Goal: Find specific page/section: Find specific page/section

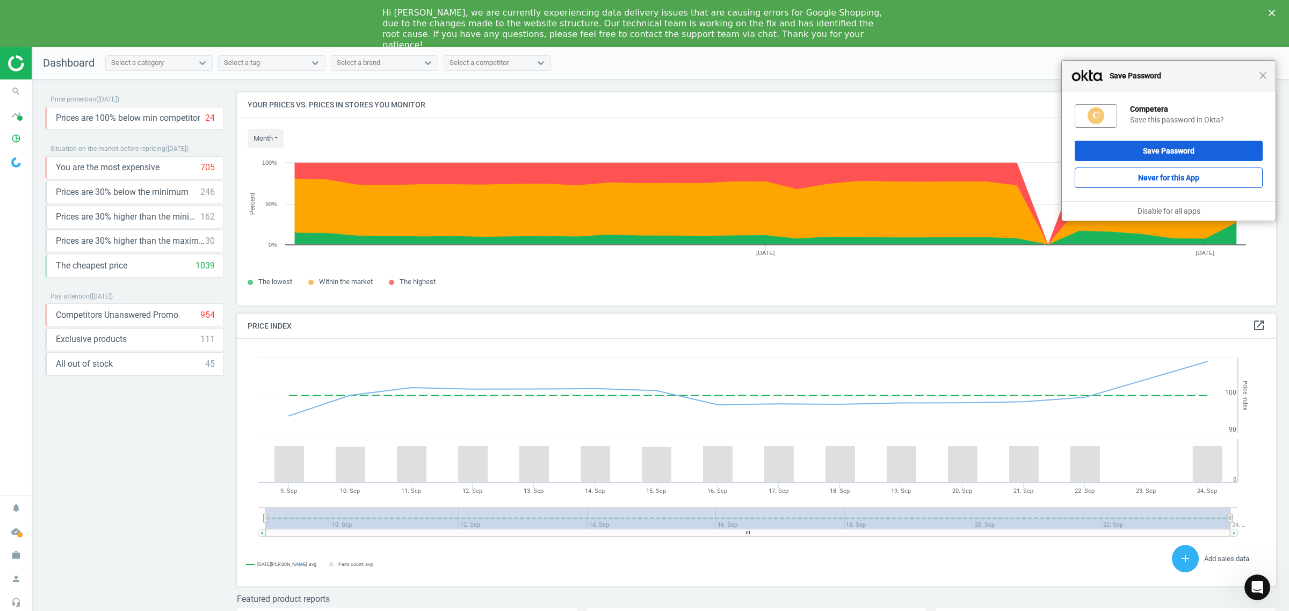
click at [13, 76] on div at bounding box center [16, 63] width 32 height 32
click at [9, 90] on icon "search" at bounding box center [16, 91] width 20 height 20
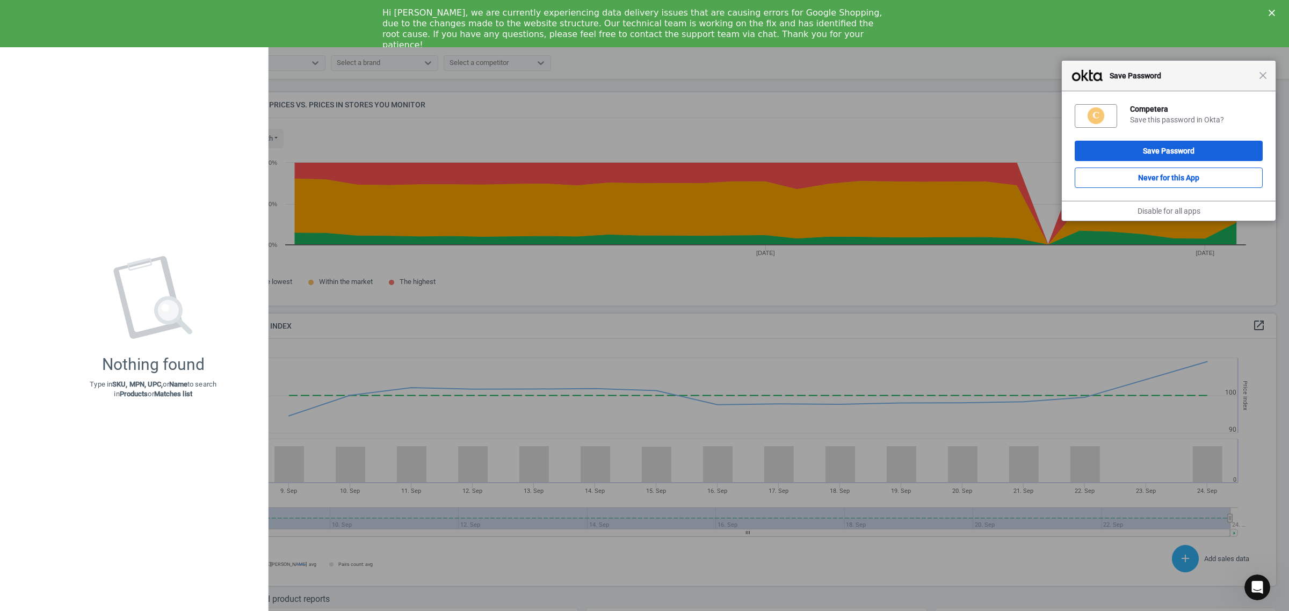
click at [165, 124] on div "Nothing found Type in SKU, MPN, UPC, or Name to search in Products or Matches l…" at bounding box center [153, 328] width 230 height 546
click at [396, 46] on div "Hi [PERSON_NAME], we are currently experiencing data delivery issues that are c…" at bounding box center [644, 23] width 1289 height 47
click at [1031, 11] on icon "Close" at bounding box center [1272, 13] width 6 height 6
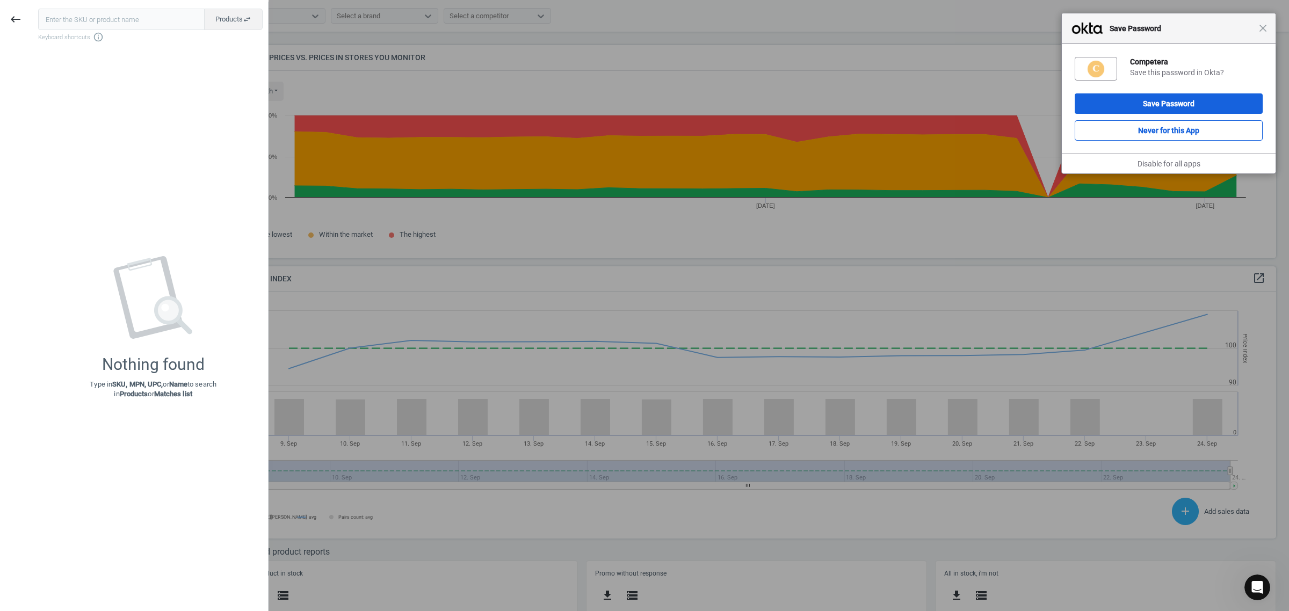
click at [1031, 33] on span "Save Password" at bounding box center [1181, 28] width 155 height 13
click at [1031, 28] on span "Close" at bounding box center [1263, 28] width 8 height 8
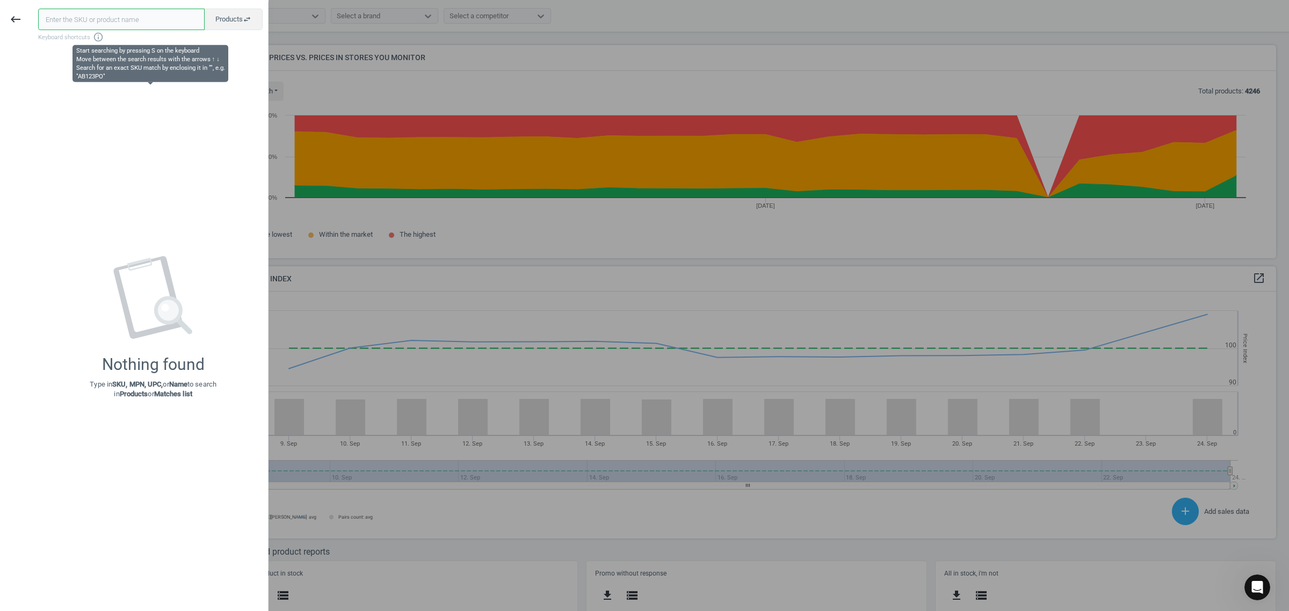
click at [84, 15] on input "text" at bounding box center [121, 19] width 167 height 21
paste input "209011"
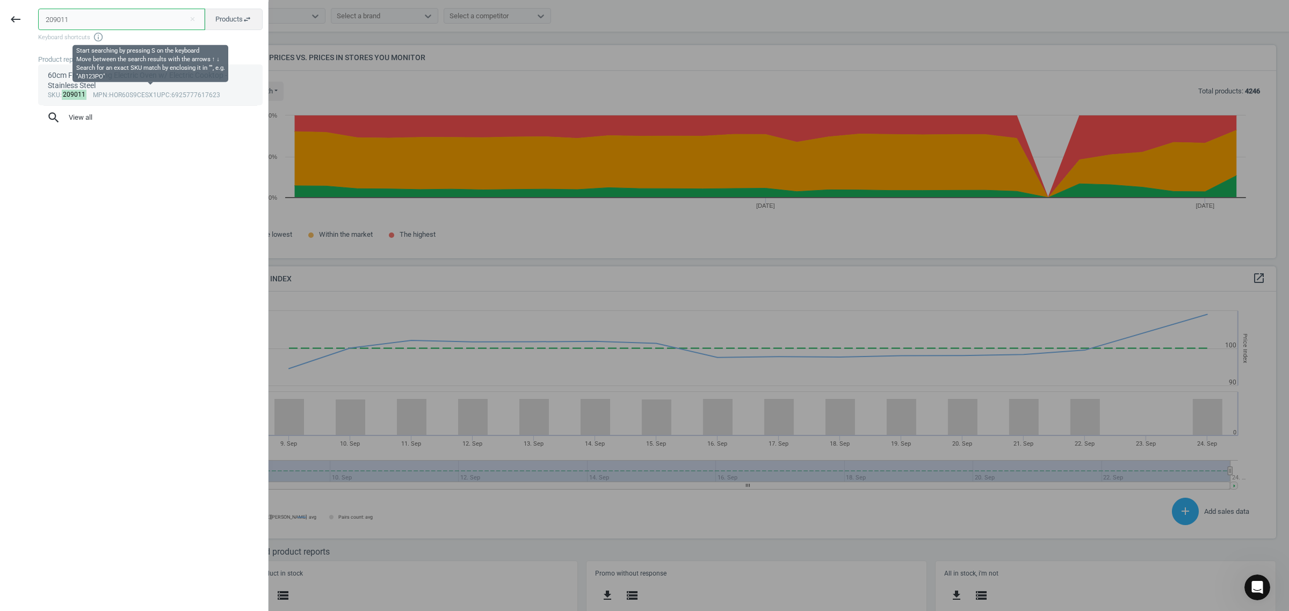
type input "209011"
click at [131, 92] on div "sku : 209011 mpn :HOR60S9CESX1 upc :6925777617623" at bounding box center [151, 95] width 206 height 9
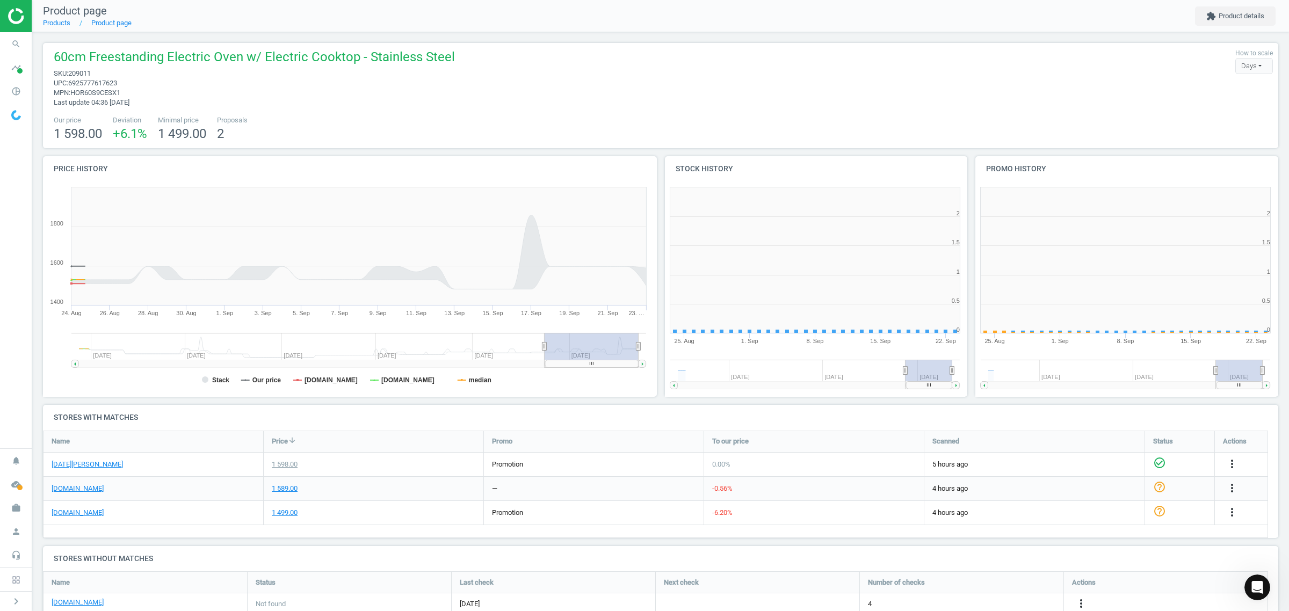
scroll to position [232, 317]
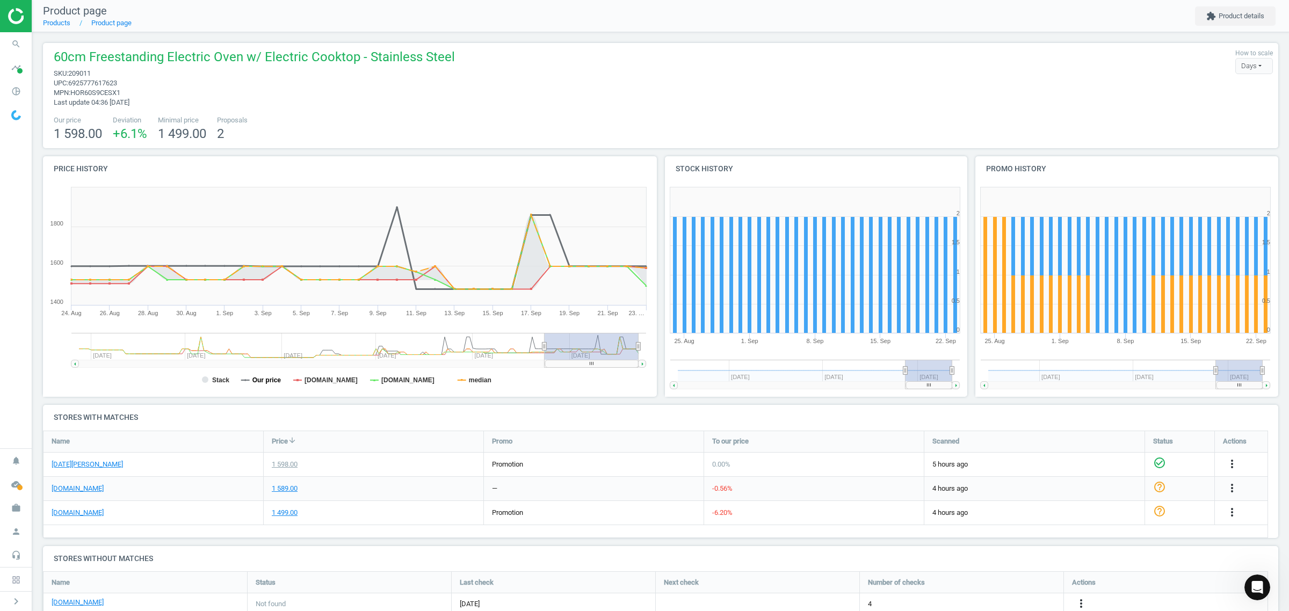
click at [261, 381] on tspan "Our price" at bounding box center [266, 381] width 29 height 8
click at [329, 387] on rect at bounding box center [347, 289] width 609 height 215
click at [337, 377] on tspan "[DOMAIN_NAME]" at bounding box center [331, 381] width 53 height 8
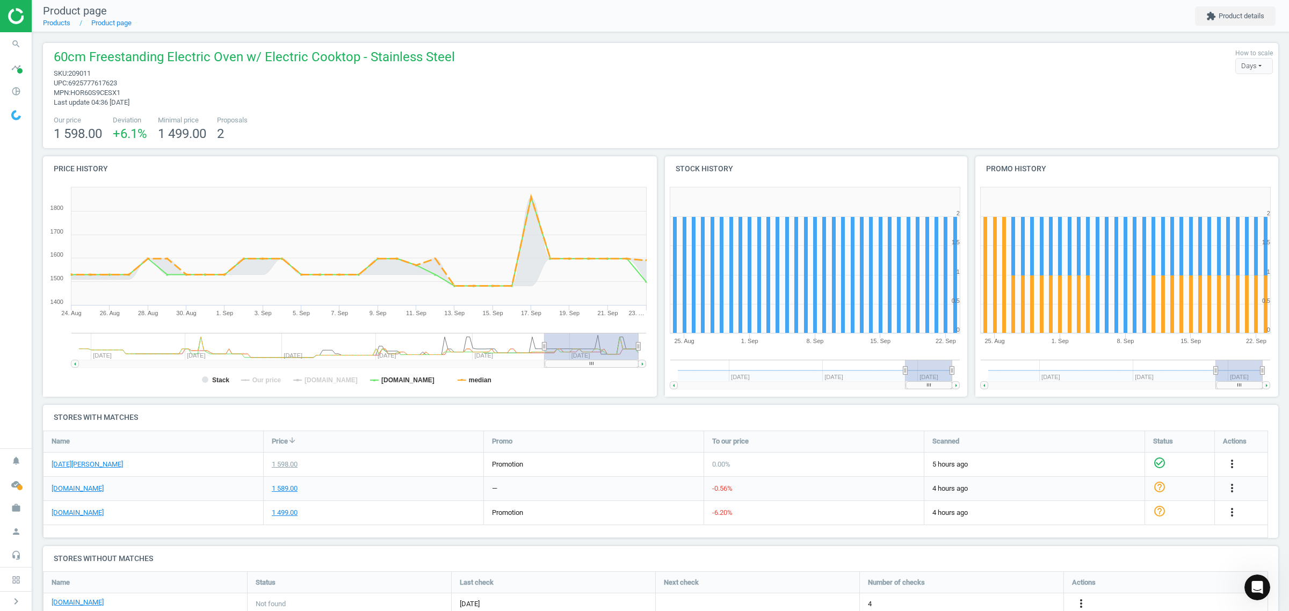
click at [481, 374] on rect at bounding box center [347, 289] width 609 height 215
click at [472, 380] on tspan "median" at bounding box center [480, 381] width 23 height 8
click at [11, 47] on icon "search" at bounding box center [16, 44] width 20 height 20
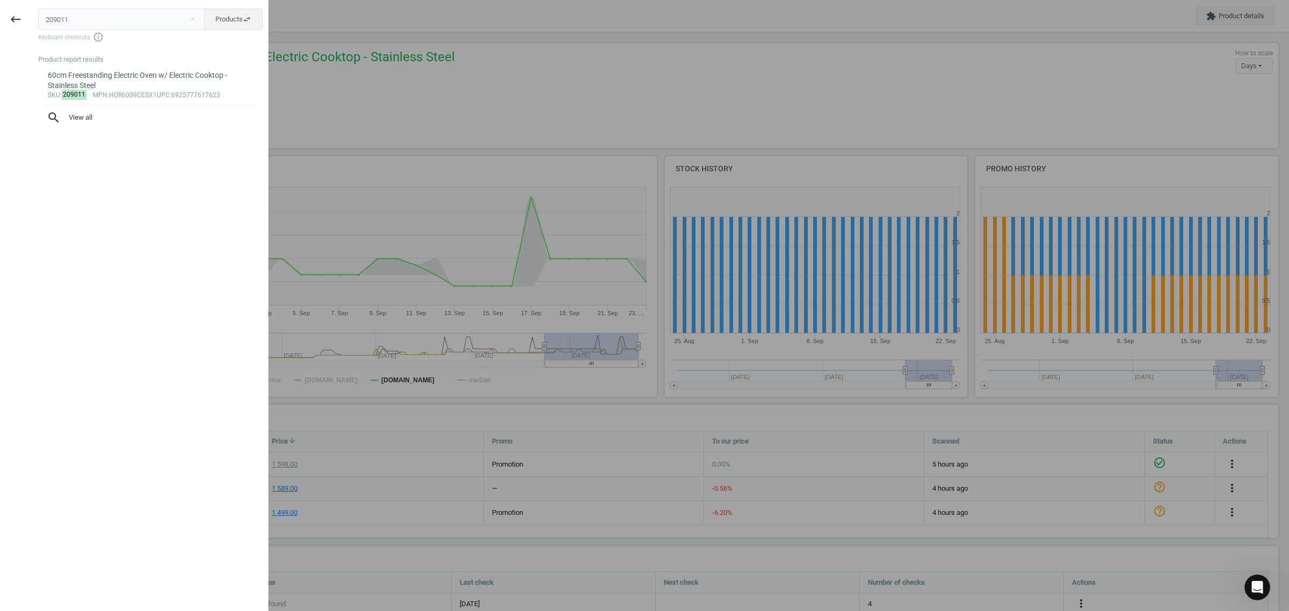
click at [71, 19] on input "209011" at bounding box center [121, 19] width 167 height 21
click at [149, 70] on div "60cm Freestanding Electric Oven w/ Electric Cooktop - Stainless Steel" at bounding box center [151, 80] width 206 height 21
